Goal: Communication & Community: Answer question/provide support

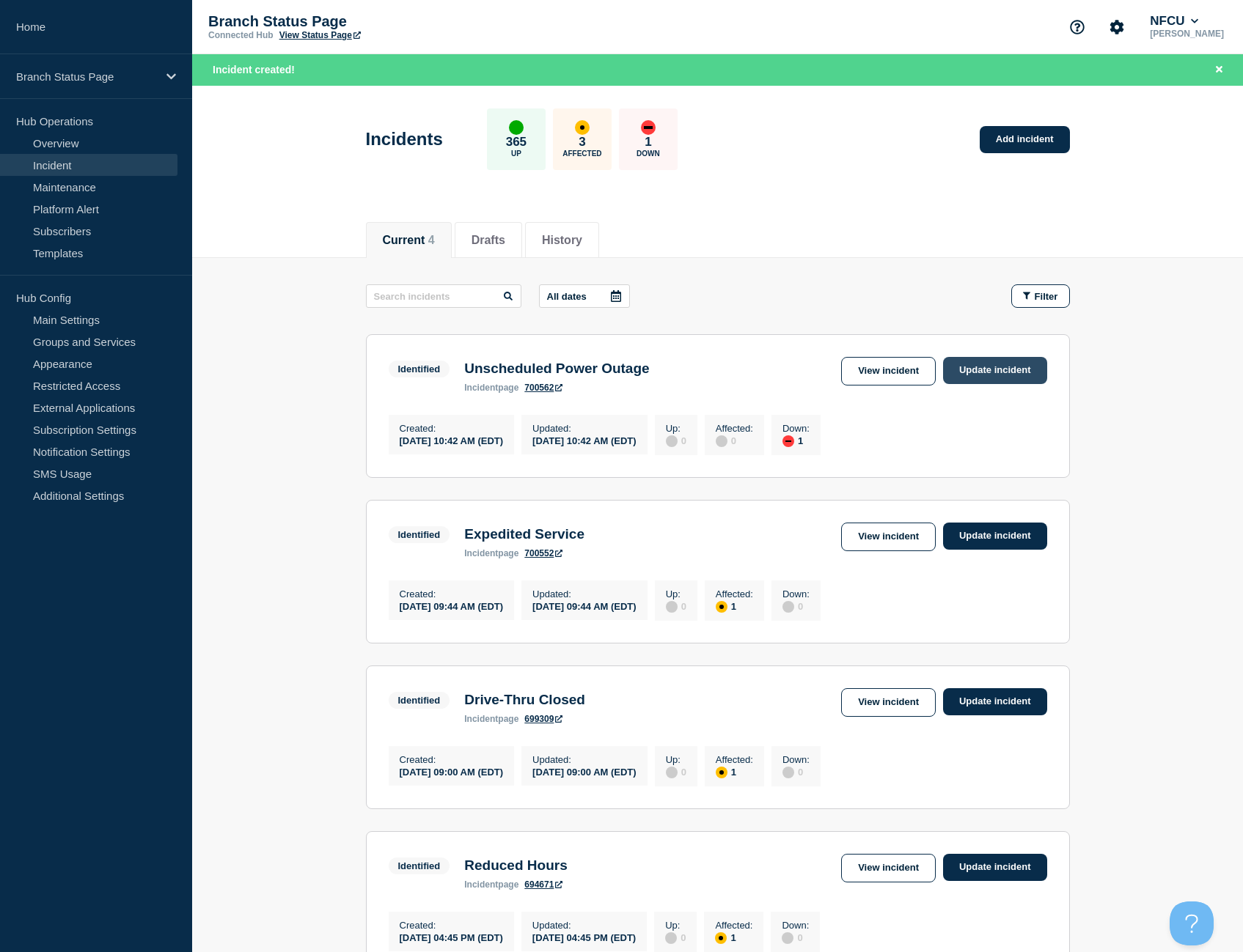
click at [985, 361] on link "Update incident" at bounding box center [995, 370] width 105 height 27
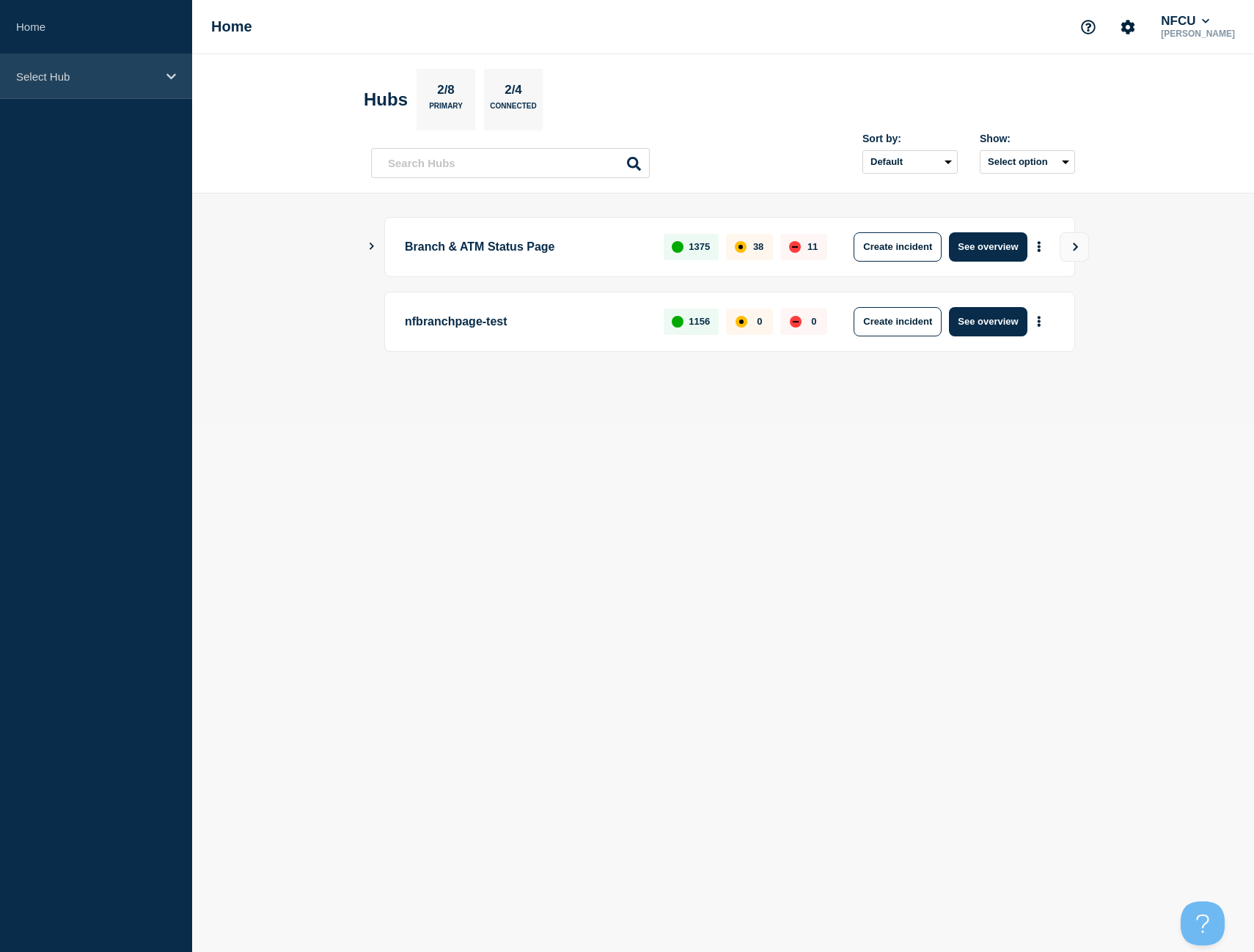
click at [142, 88] on div "Select Hub" at bounding box center [96, 77] width 192 height 45
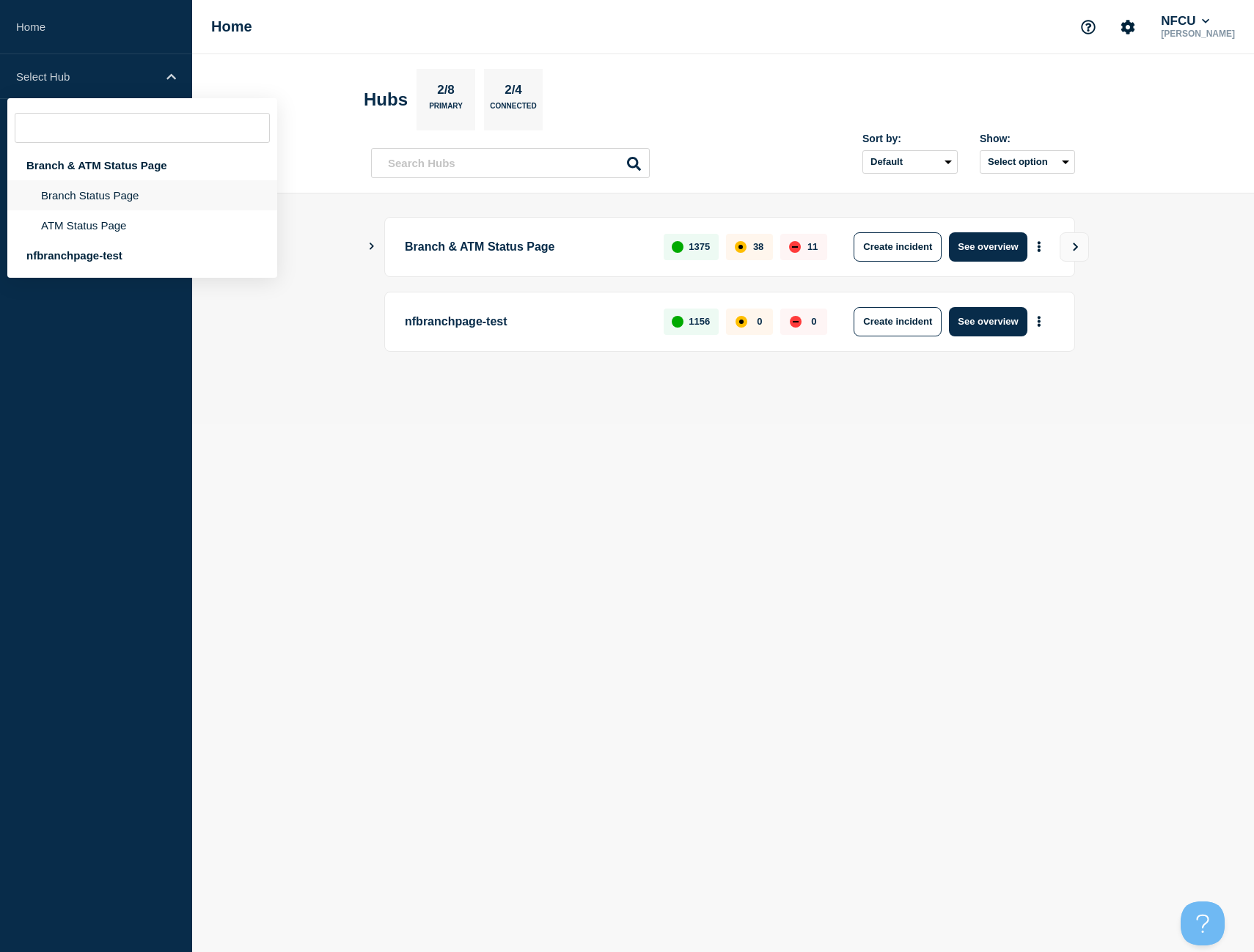
click at [130, 210] on li "Branch Status Page" at bounding box center [142, 224] width 269 height 30
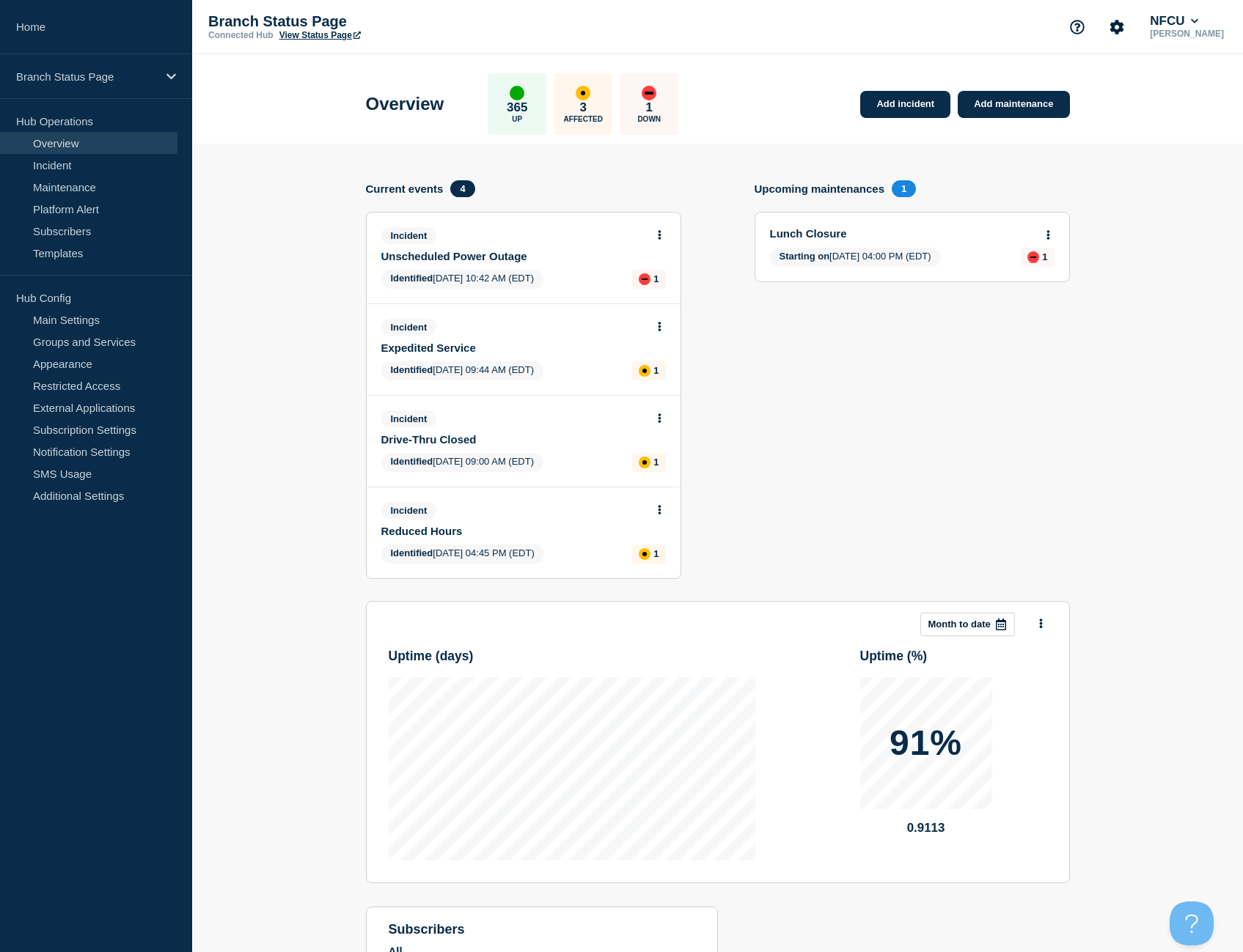
click at [656, 229] on button at bounding box center [659, 235] width 12 height 12
click at [670, 289] on link "Update incident" at bounding box center [659, 290] width 71 height 12
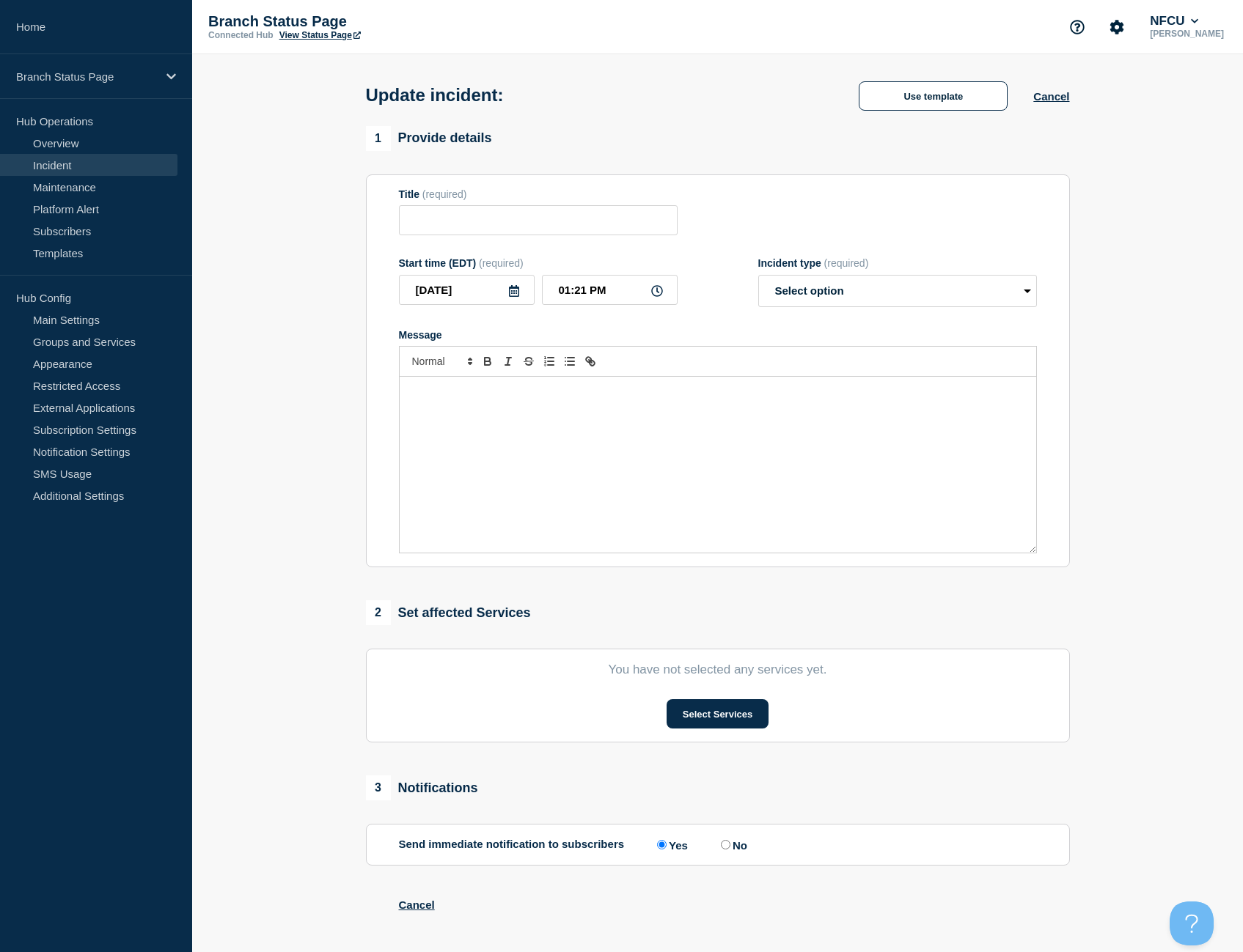
type input "Unscheduled Power Outage"
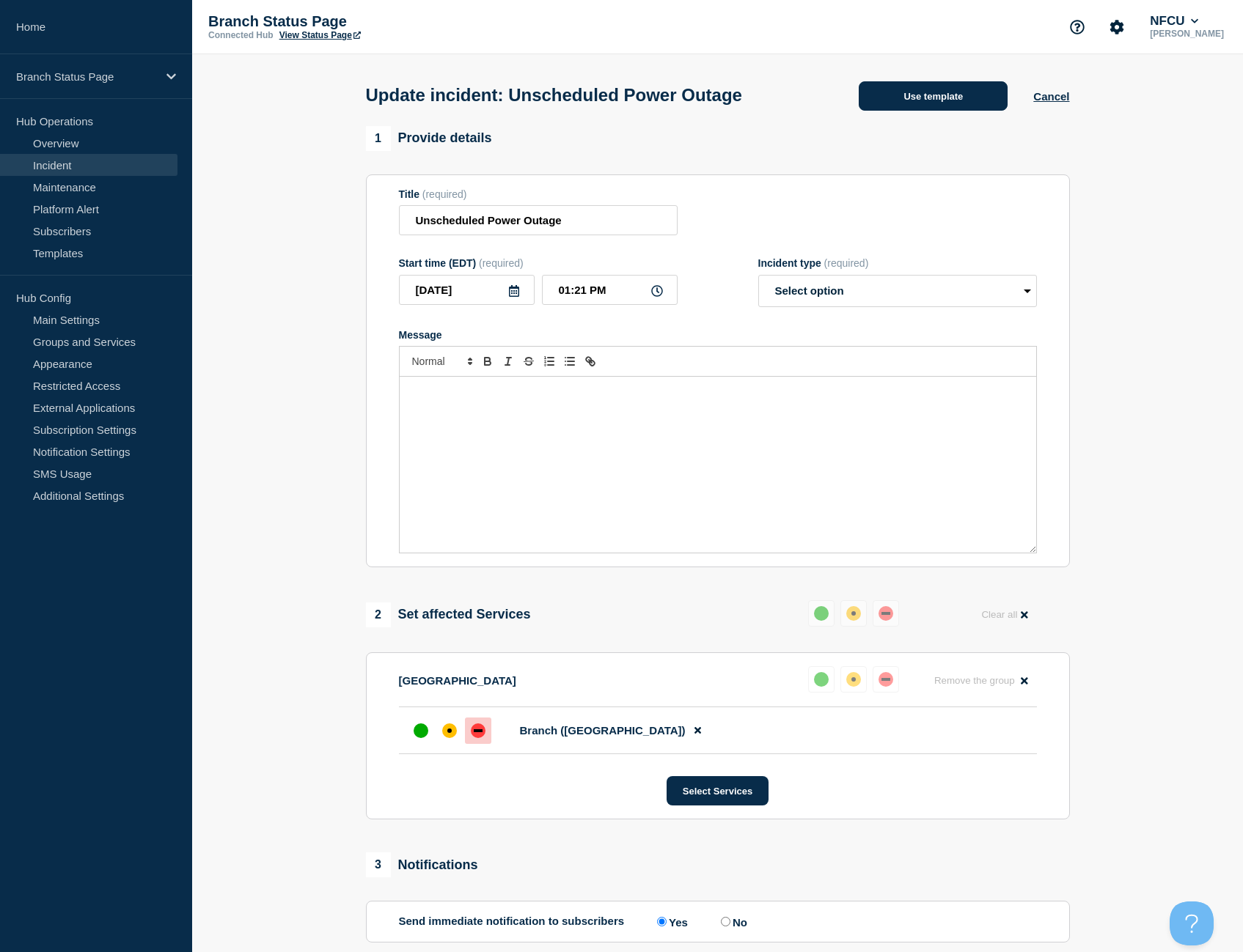
click at [910, 100] on button "Use template" at bounding box center [932, 96] width 149 height 30
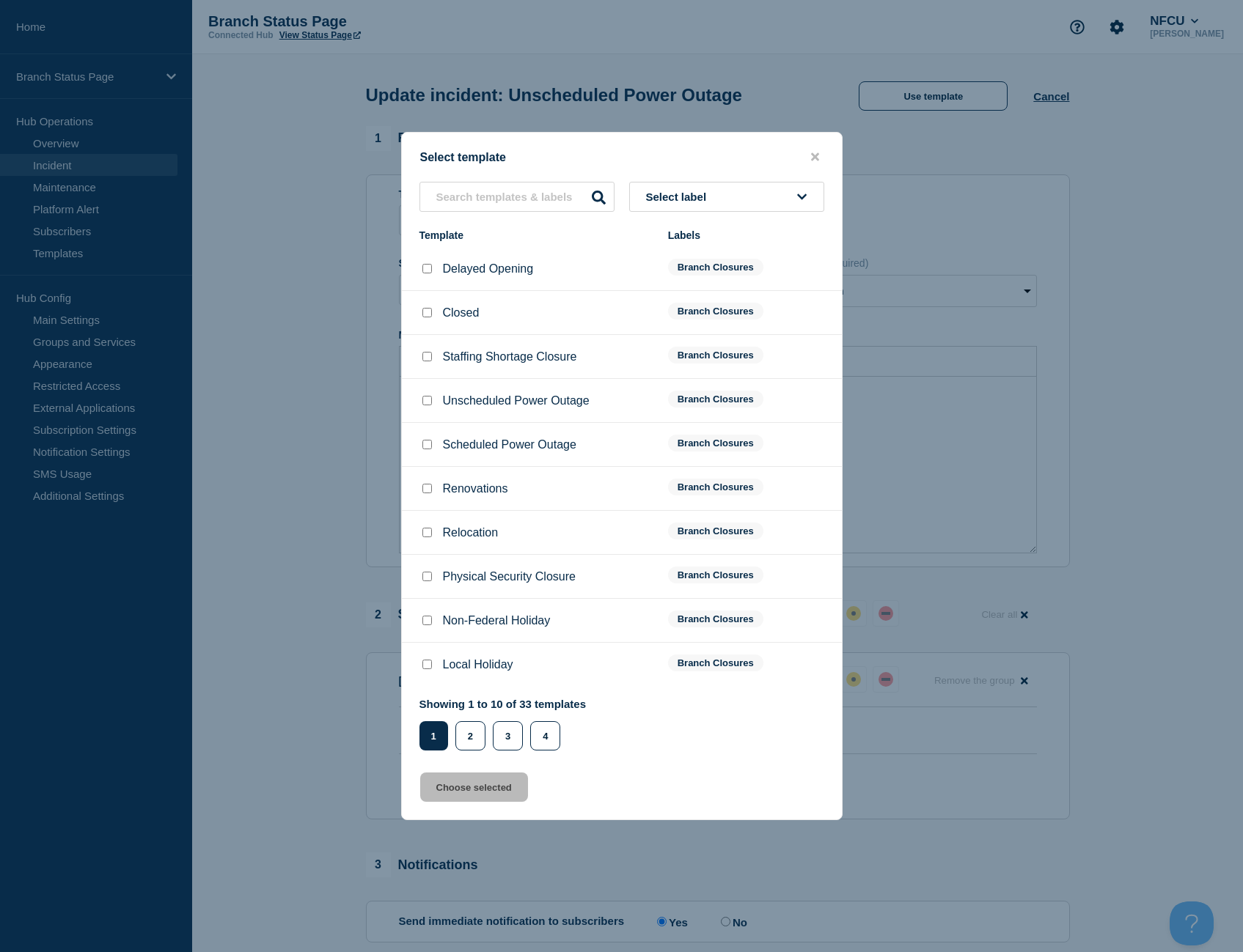
click at [476, 183] on div "Select template Select label Template Labels Delayed Opening Branch Closures Cl…" at bounding box center [622, 476] width 441 height 688
click at [476, 184] on input "text" at bounding box center [516, 197] width 195 height 30
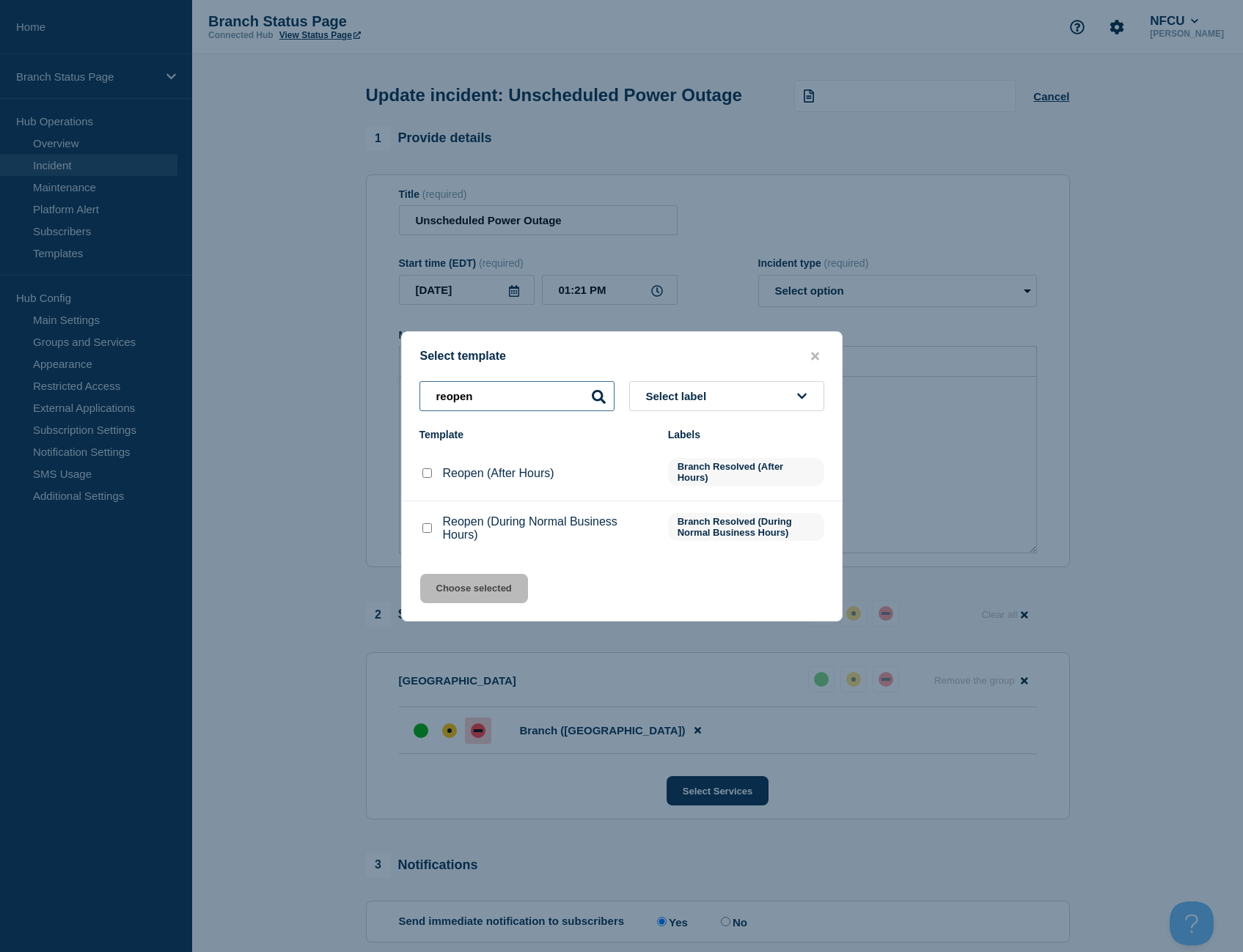
type input "reopen"
click at [426, 530] on input "Reopen (During Normal Business Hours) checkbox" at bounding box center [427, 528] width 10 height 10
checkbox input "true"
click at [497, 594] on button "Choose selected" at bounding box center [474, 589] width 107 height 30
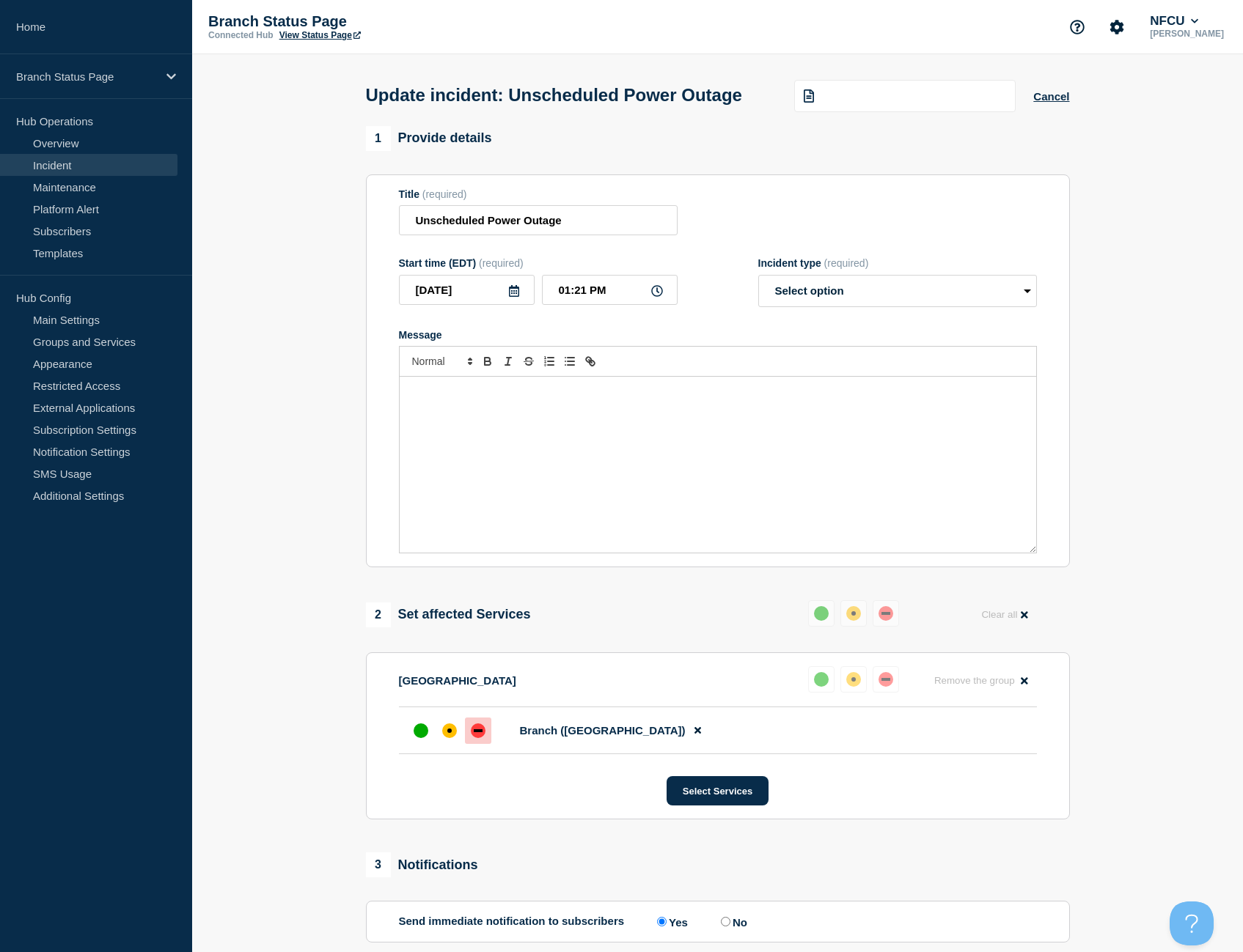
select select "resolved"
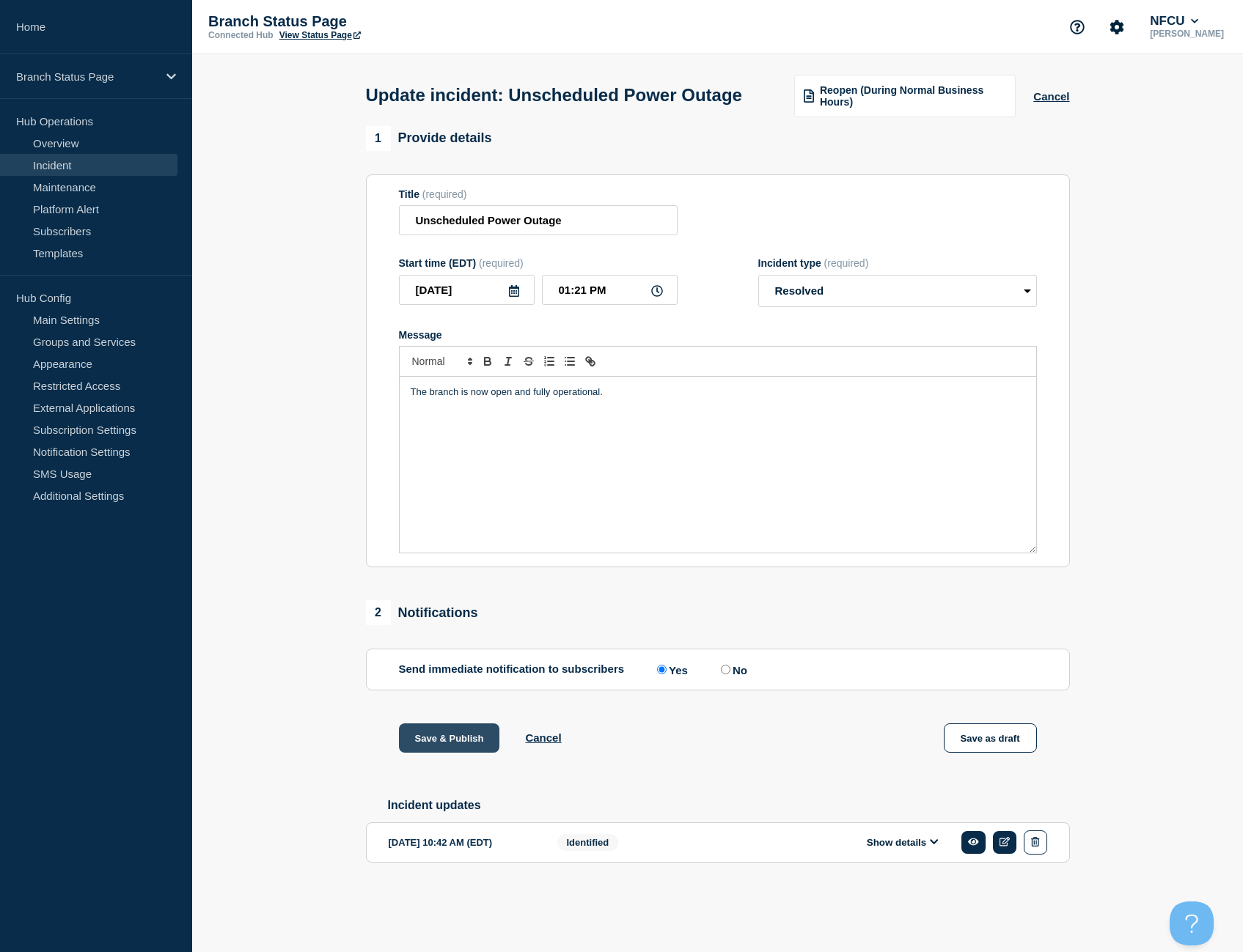
click at [481, 753] on button "Save & Publish" at bounding box center [450, 738] width 102 height 30
